Goal: Transaction & Acquisition: Purchase product/service

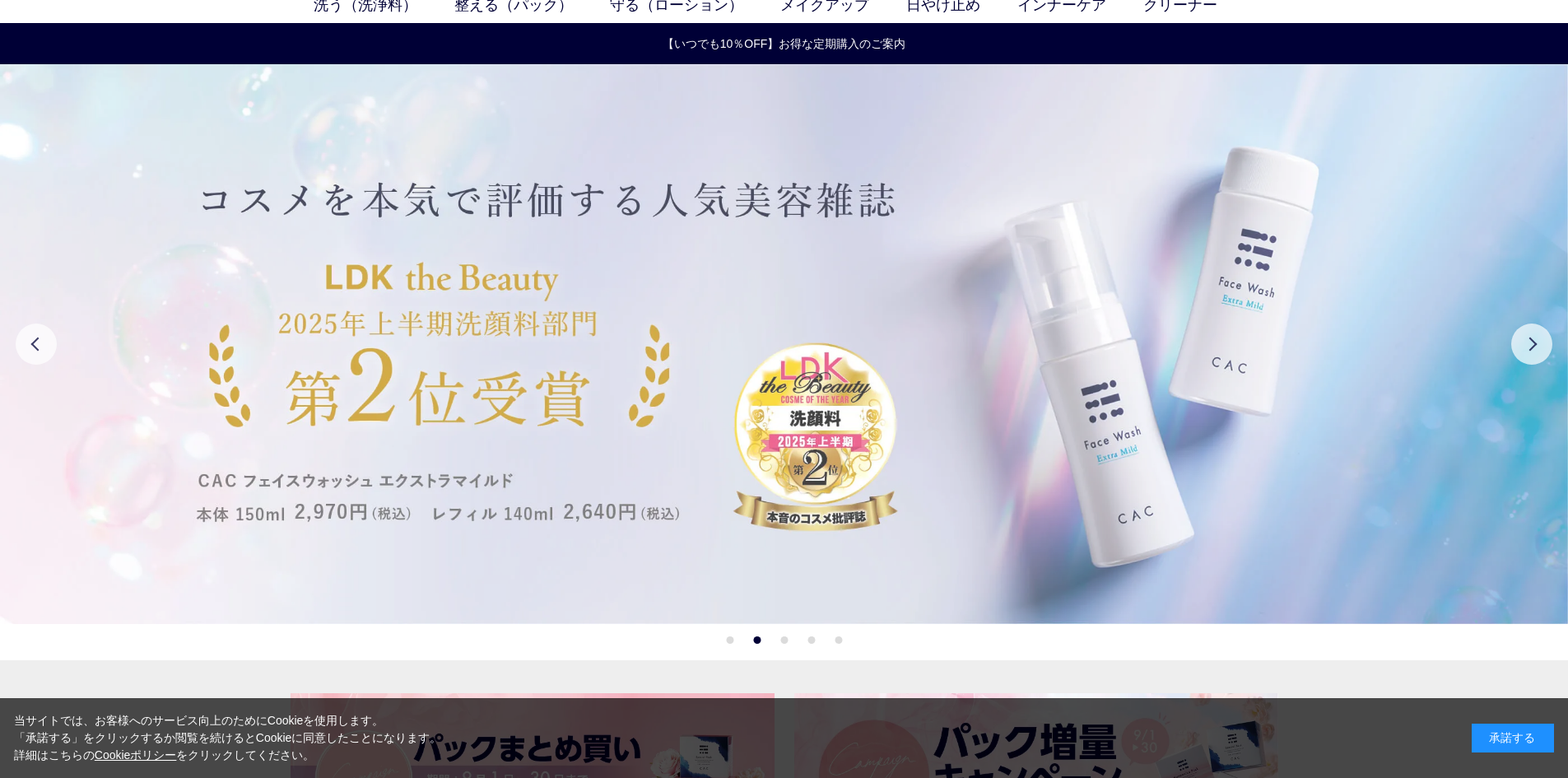
scroll to position [82, 0]
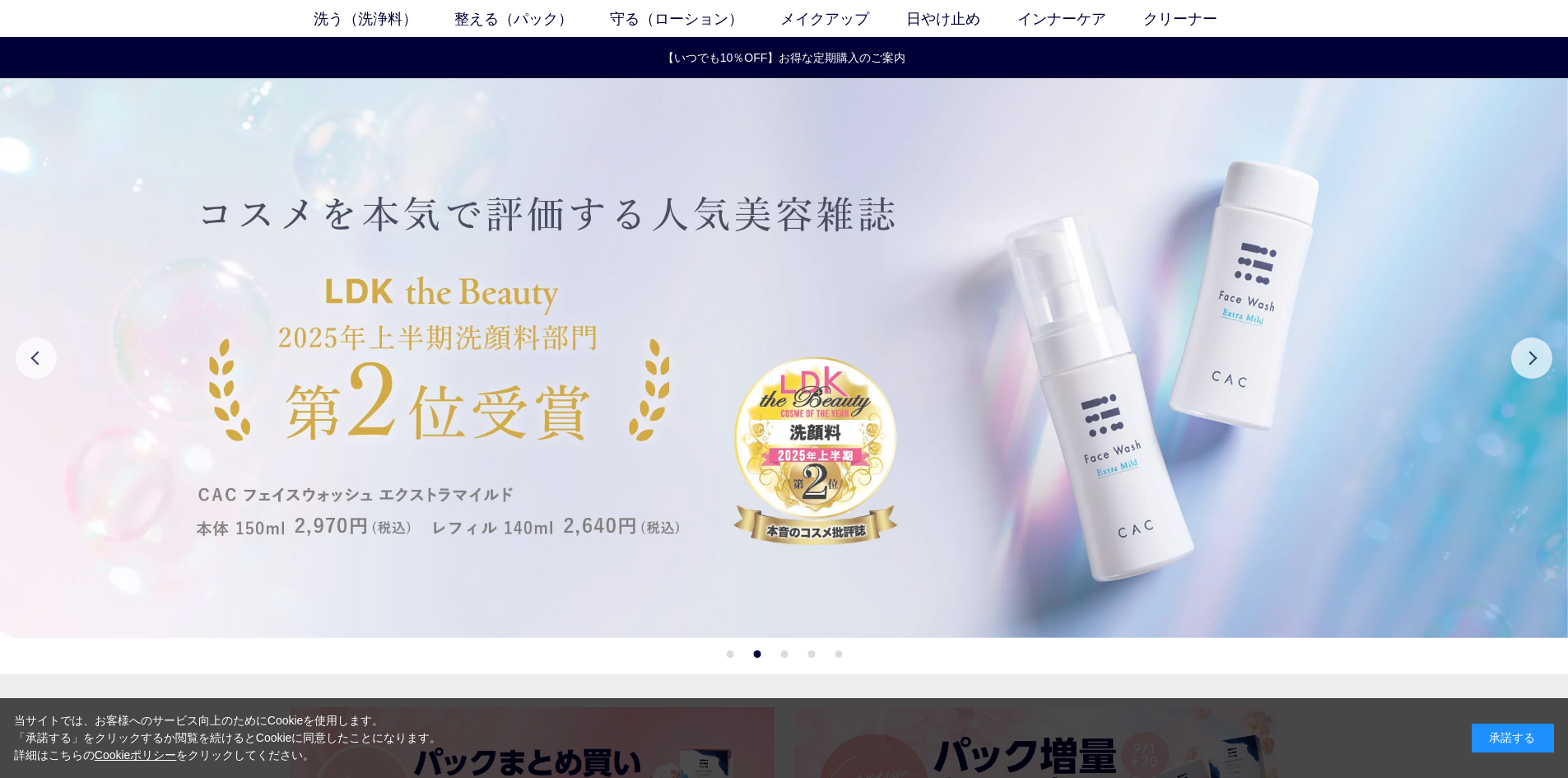
click at [761, 291] on img at bounding box center [784, 358] width 1568 height 560
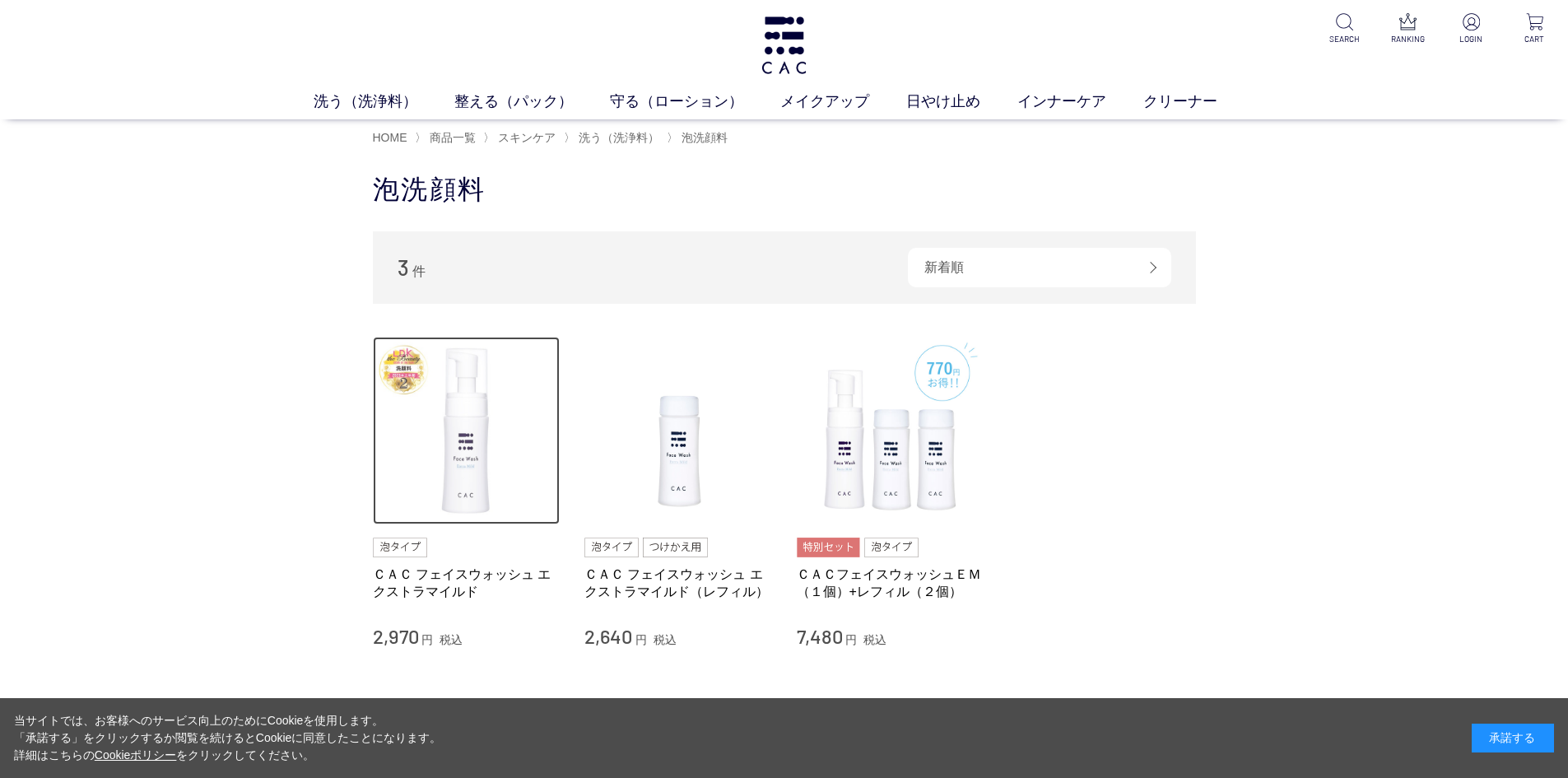
click at [452, 454] on img at bounding box center [467, 431] width 187 height 188
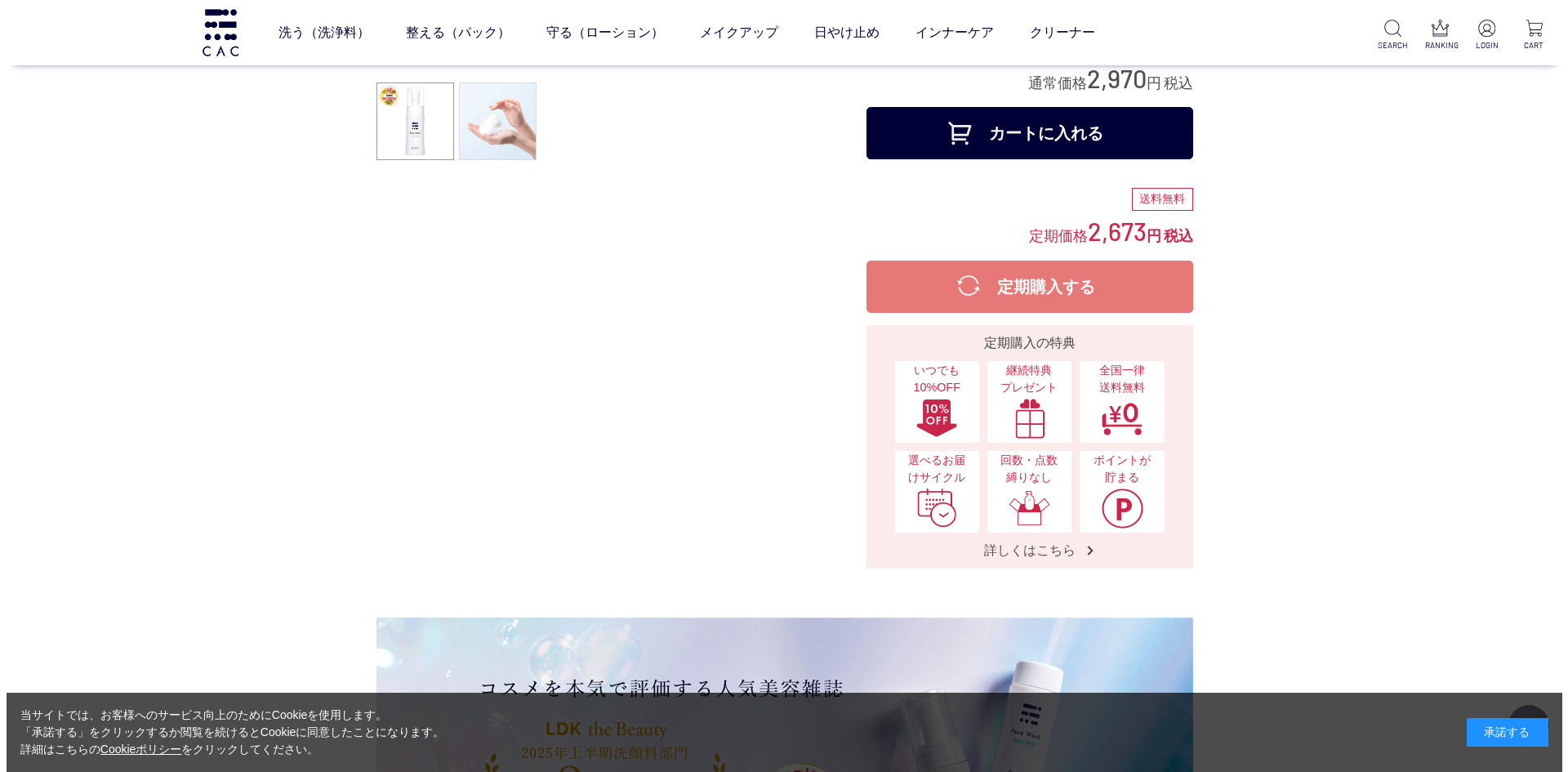
scroll to position [81, 0]
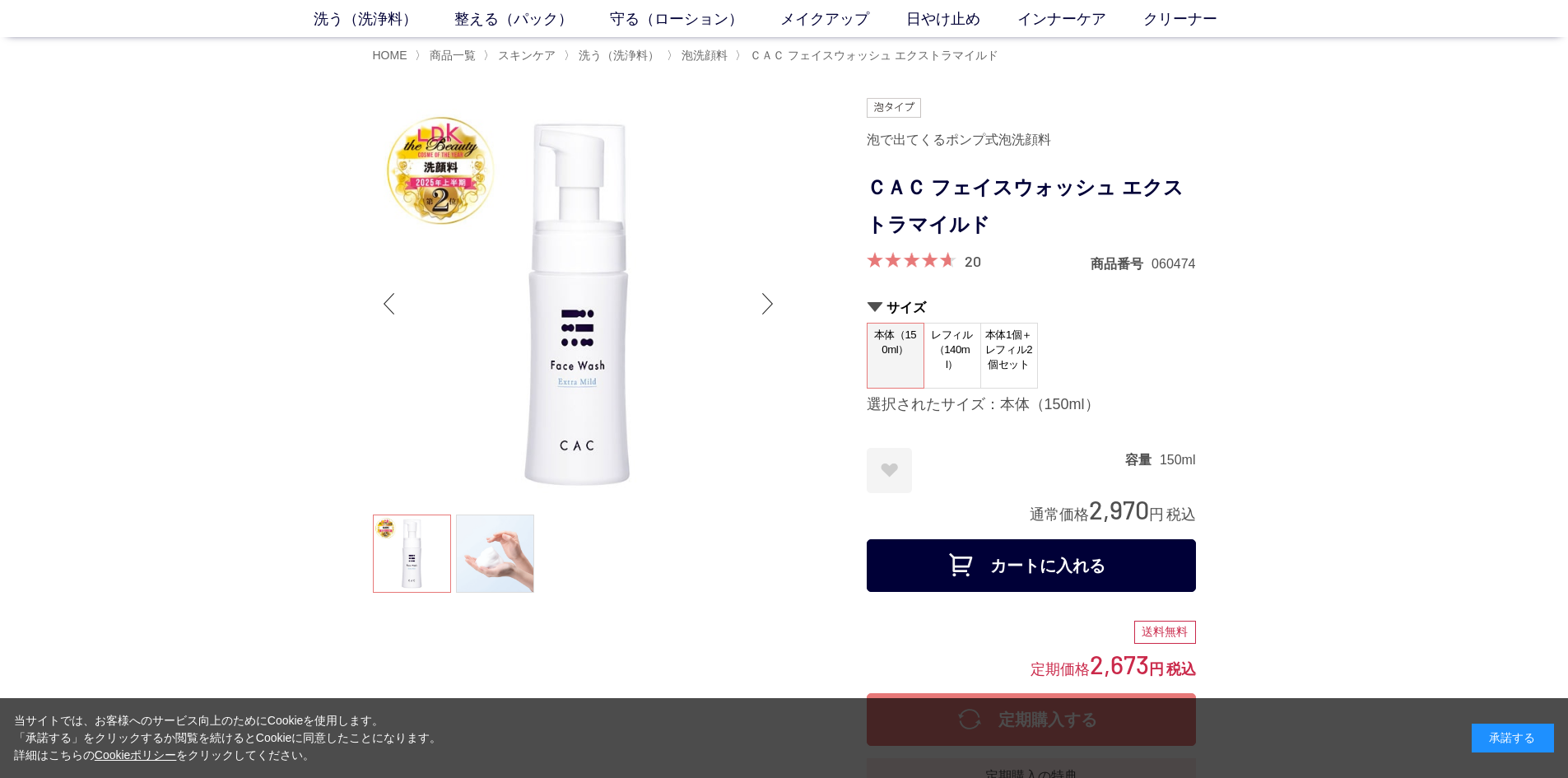
click at [949, 31] on ul "洗う（洗浄料） 液体洗浄料 パウダー洗浄料 泡洗顔料 グッズ 整える（パック） フェイスパック ヘアパック 守る（ローション） 保湿化粧水 柔軟化粧水 美容液…" at bounding box center [784, 23] width 1568 height 29
click at [946, 27] on link "日やけ止め" at bounding box center [961, 19] width 111 height 23
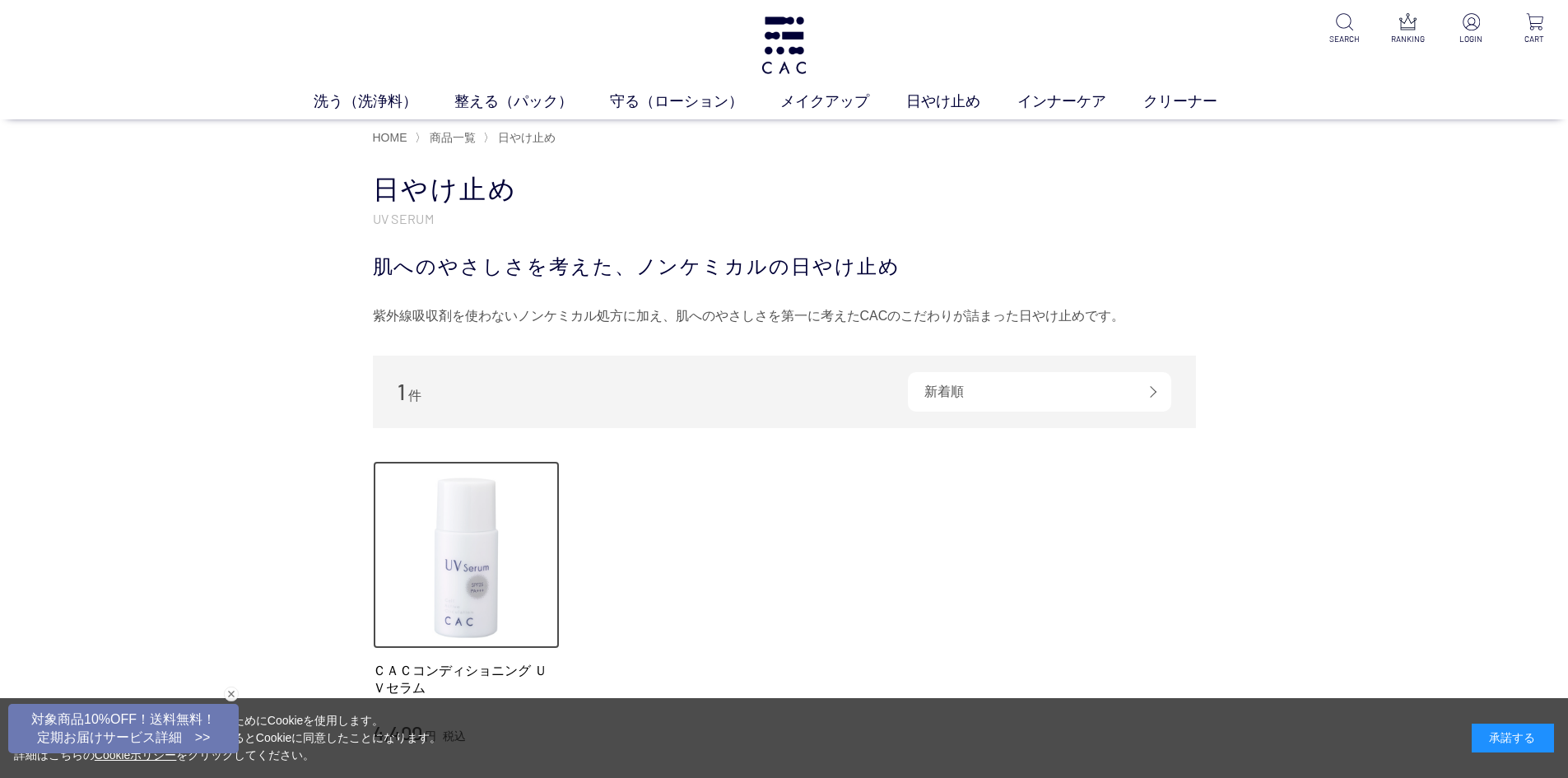
click at [463, 586] on img at bounding box center [467, 554] width 187 height 188
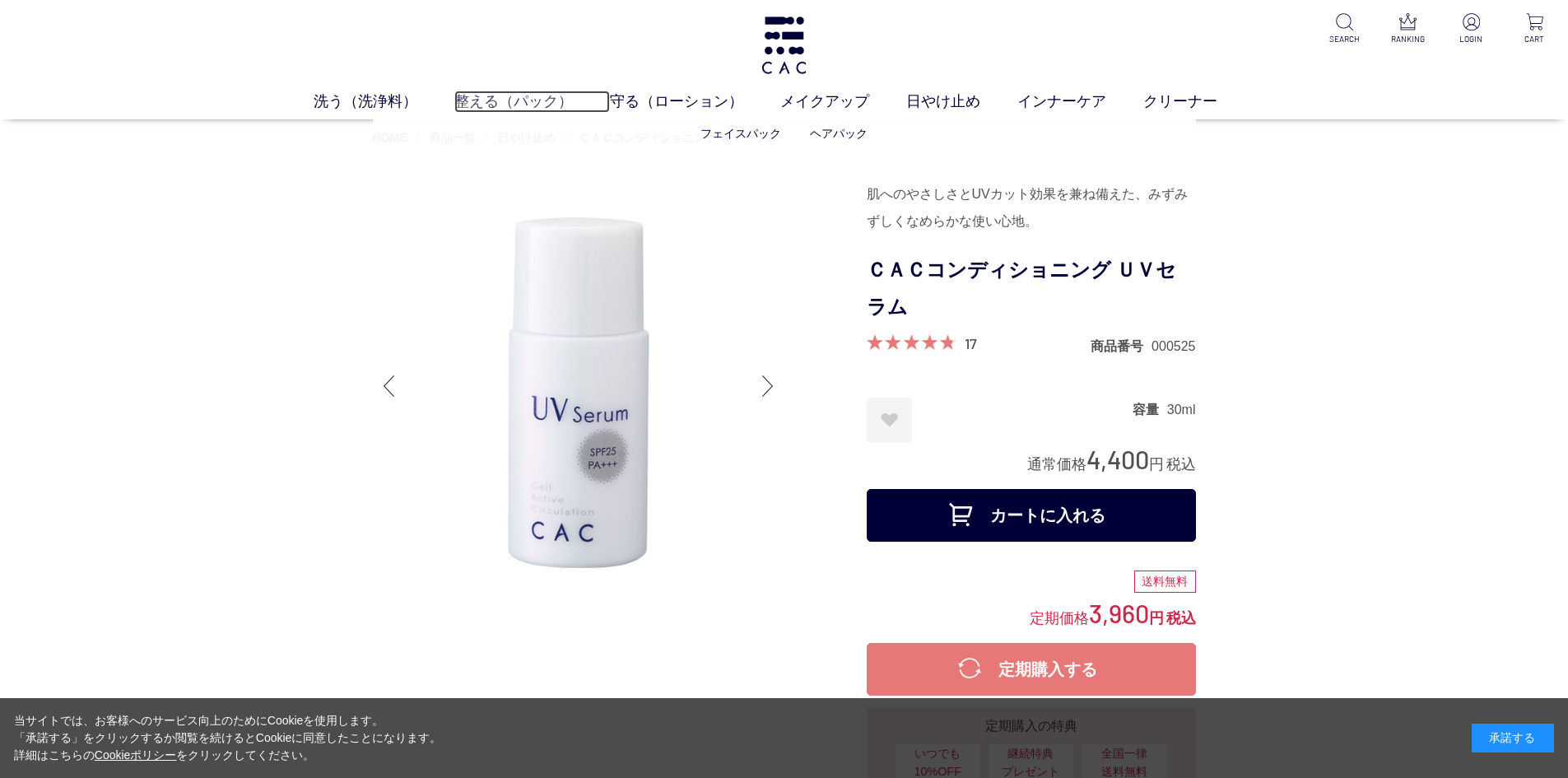
click at [499, 96] on link "整える（パック）" at bounding box center [532, 101] width 156 height 23
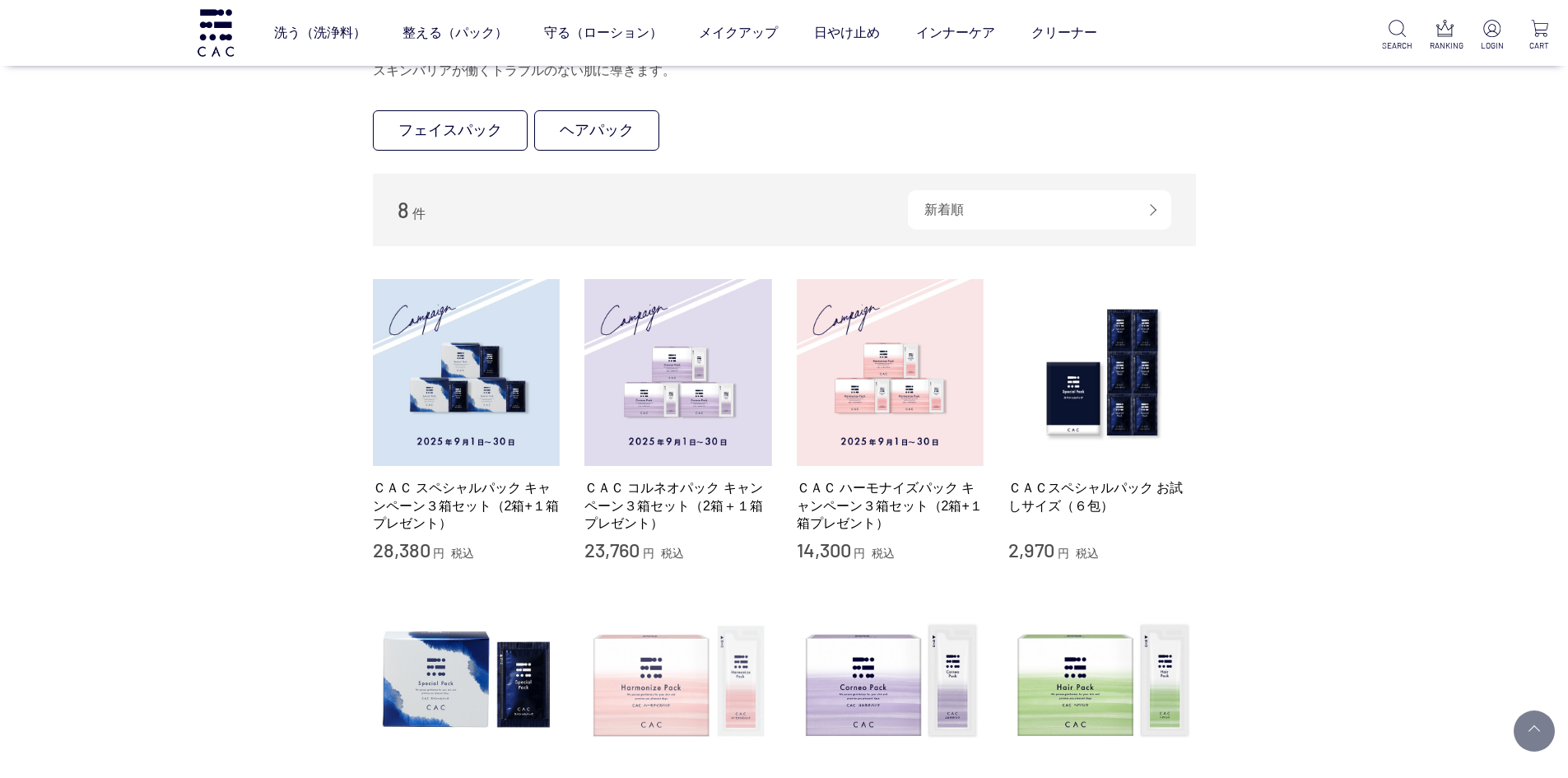
scroll to position [247, 0]
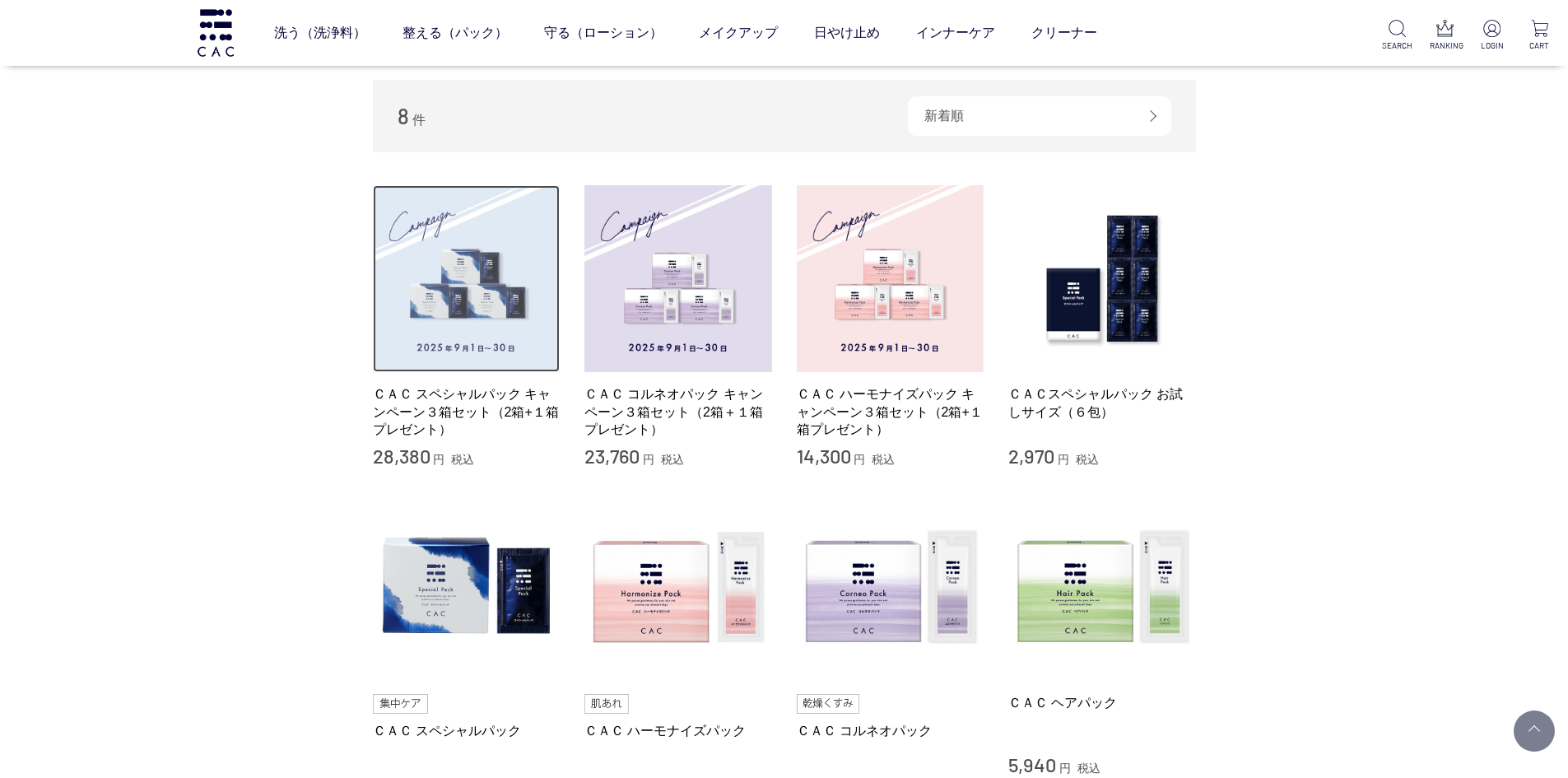
click at [479, 349] on img at bounding box center [467, 279] width 187 height 188
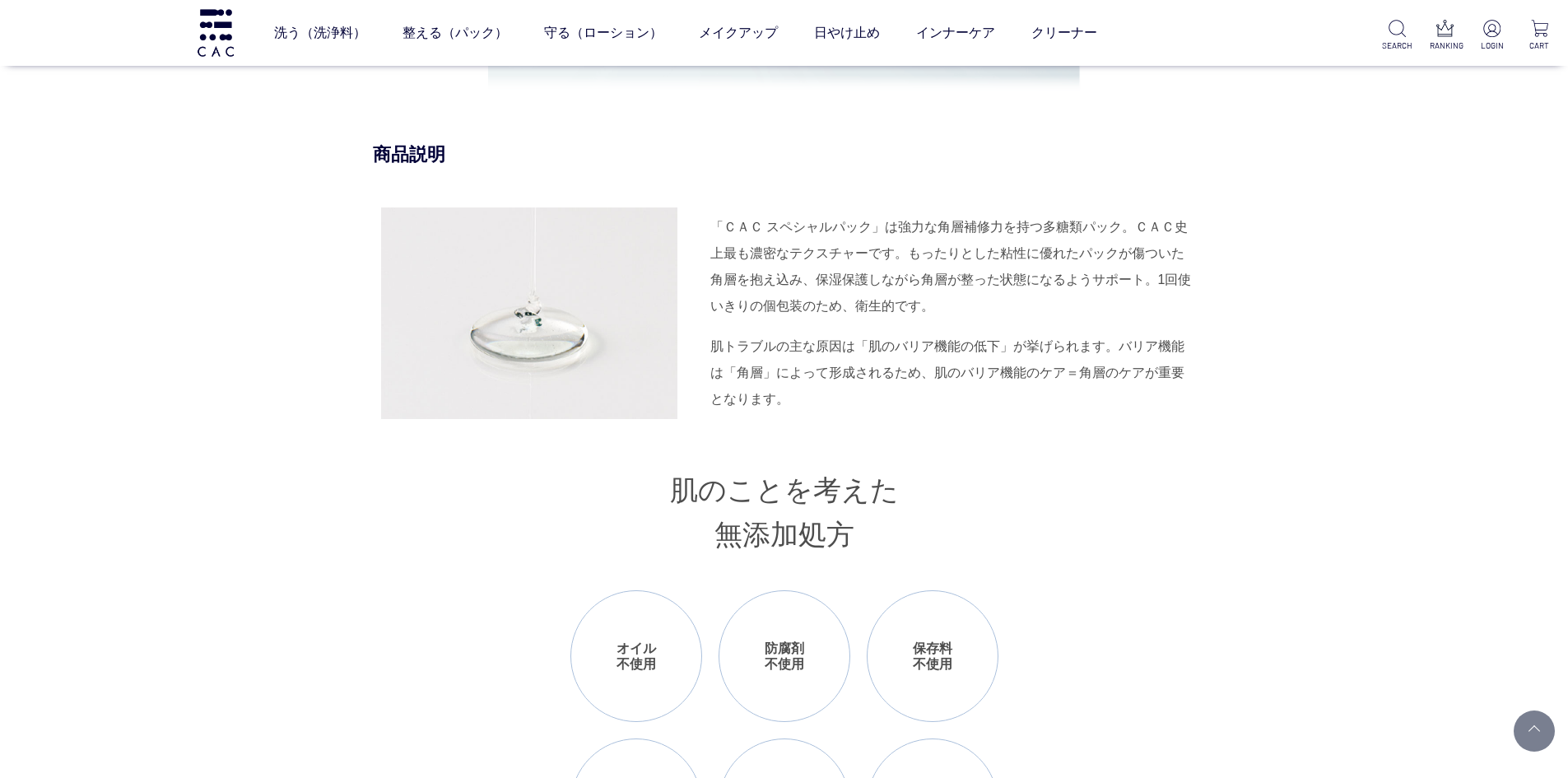
scroll to position [1564, 0]
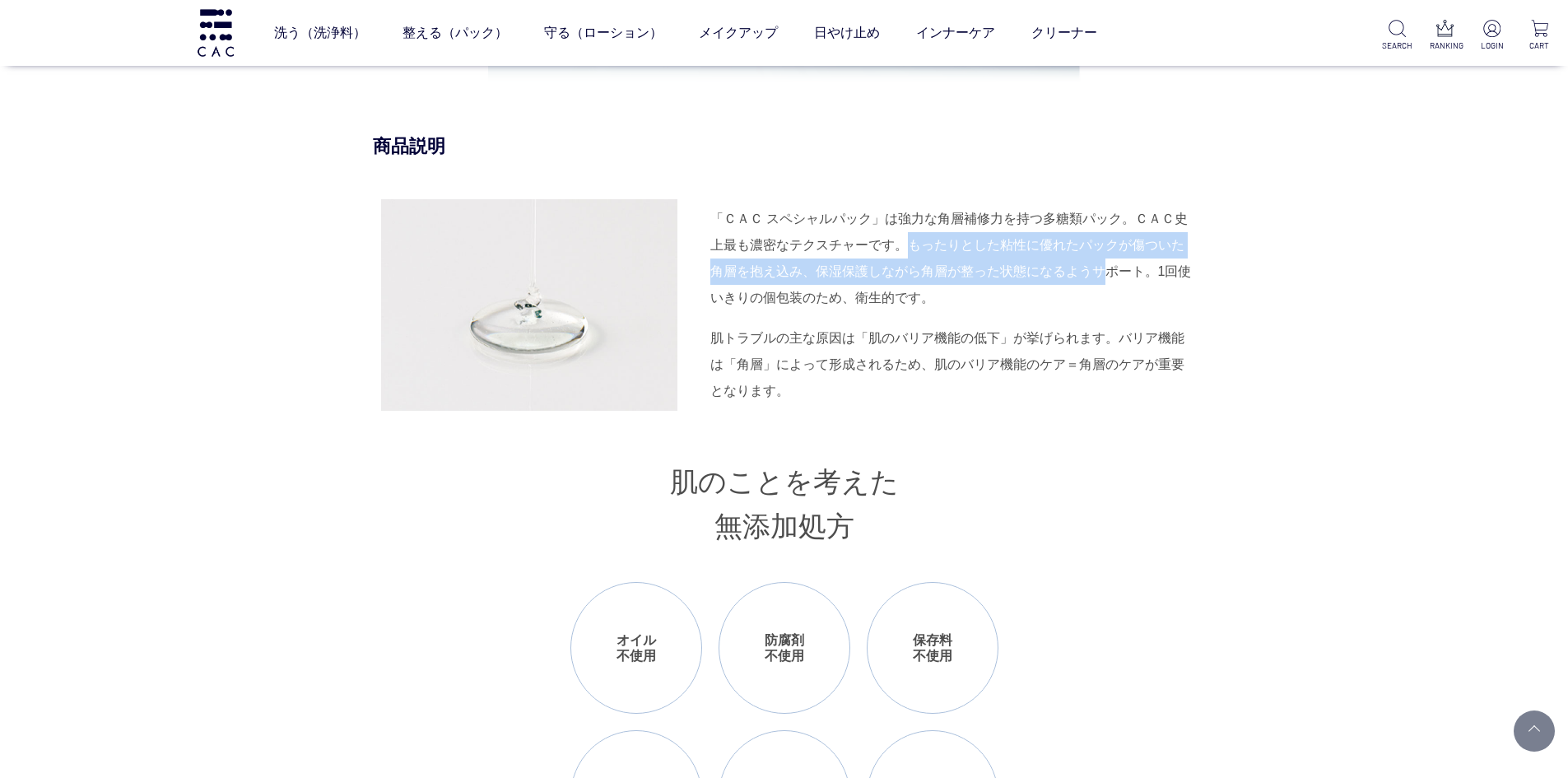
drag, startPoint x: 904, startPoint y: 262, endPoint x: 1099, endPoint y: 277, distance: 195.6
click at [1099, 277] on div "「ＣＡＣ スペシャルパック」は強力な角層補修力を持つ多糖類パック。ＣＡＣ史上最も濃密なテクスチャーです。もったりとした粘性に優れたパックが傷ついた角層を抱え込…" at bounding box center [953, 258] width 486 height 105
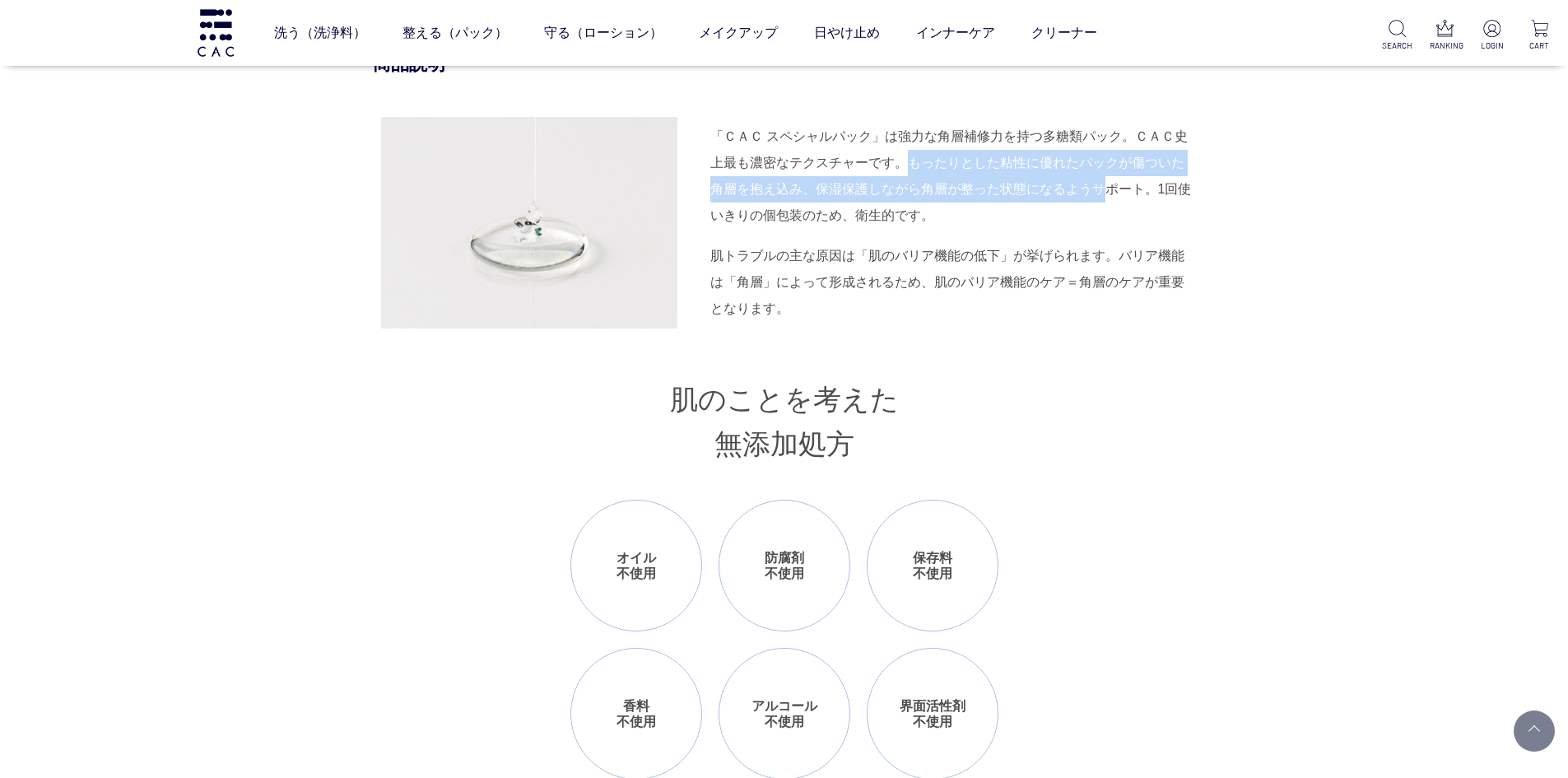
scroll to position [1482, 0]
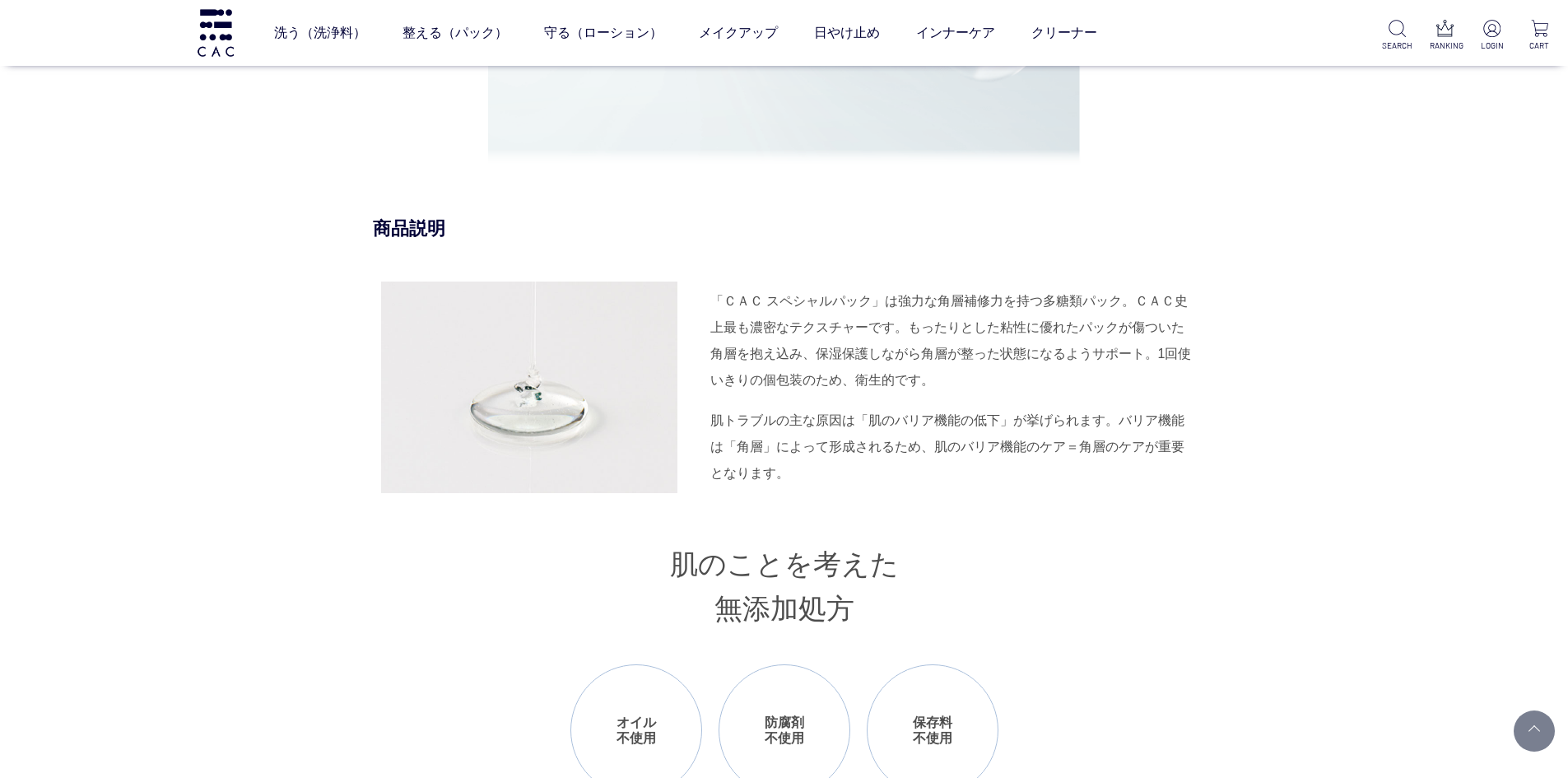
click at [1012, 330] on div "「ＣＡＣ スペシャルパック」は強力な角層補修力を持つ多糖類パック。ＣＡＣ史上最も濃密なテクスチャーです。もったりとした粘性に優れたパックが傷ついた角層を抱え込…" at bounding box center [953, 341] width 486 height 105
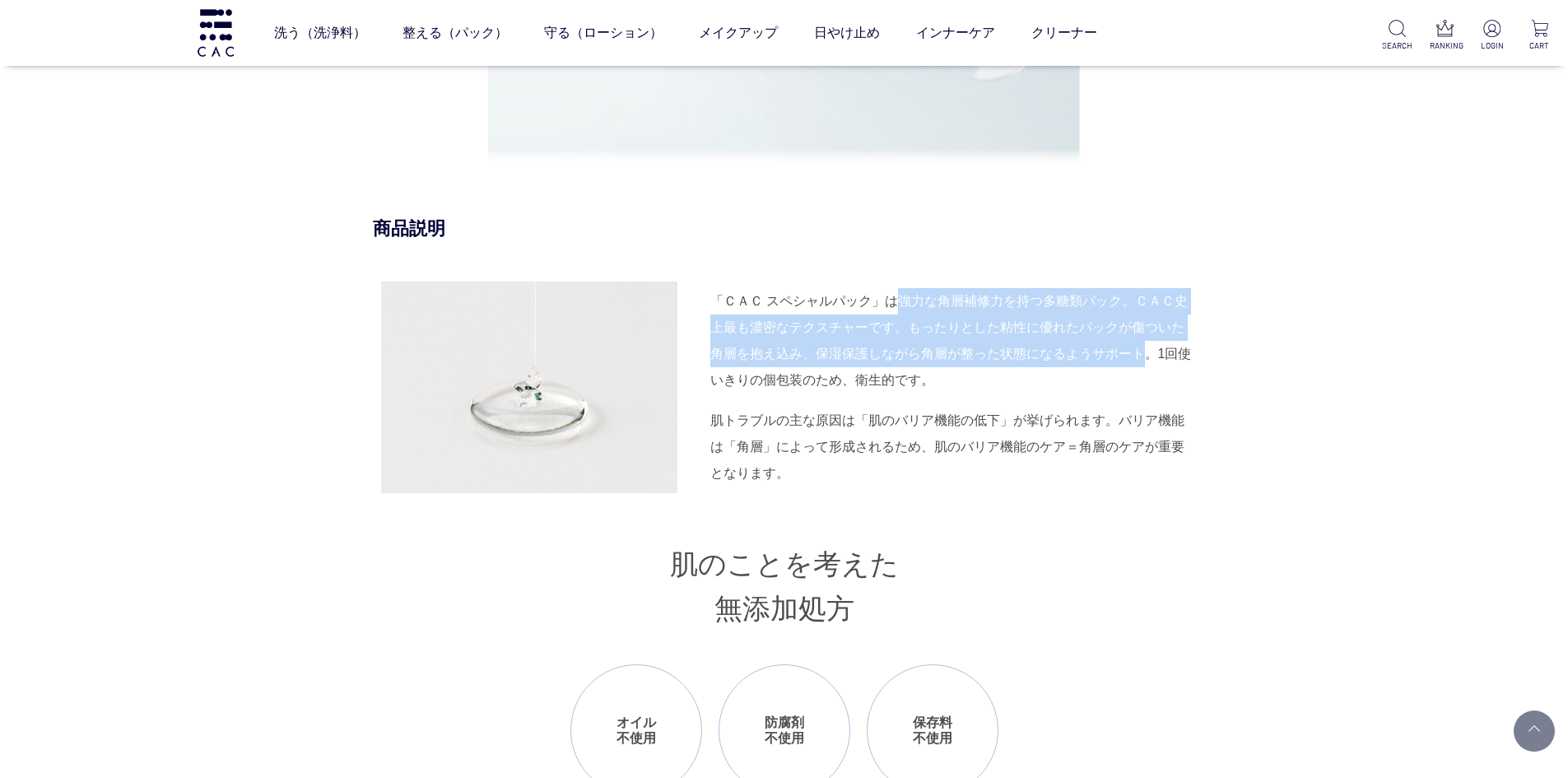
drag, startPoint x: 898, startPoint y: 319, endPoint x: 1141, endPoint y: 368, distance: 247.9
click at [1141, 368] on div "「ＣＡＣ スペシャルパック」は強力な角層補修力を持つ多糖類パック。ＣＡＣ史上最も濃密なテクスチャーです。もったりとした粘性に優れたパックが傷ついた角層を抱え込…" at bounding box center [953, 341] width 486 height 105
copy div "強力な角層補修力を持つ多糖類パック。ＣＡＣ史上最も濃密なテクスチャーです。もったりとした粘性に優れたパックが傷ついた角層を抱え込み、保湿保護しながら角層が整っ…"
